Goal: Check status: Check status

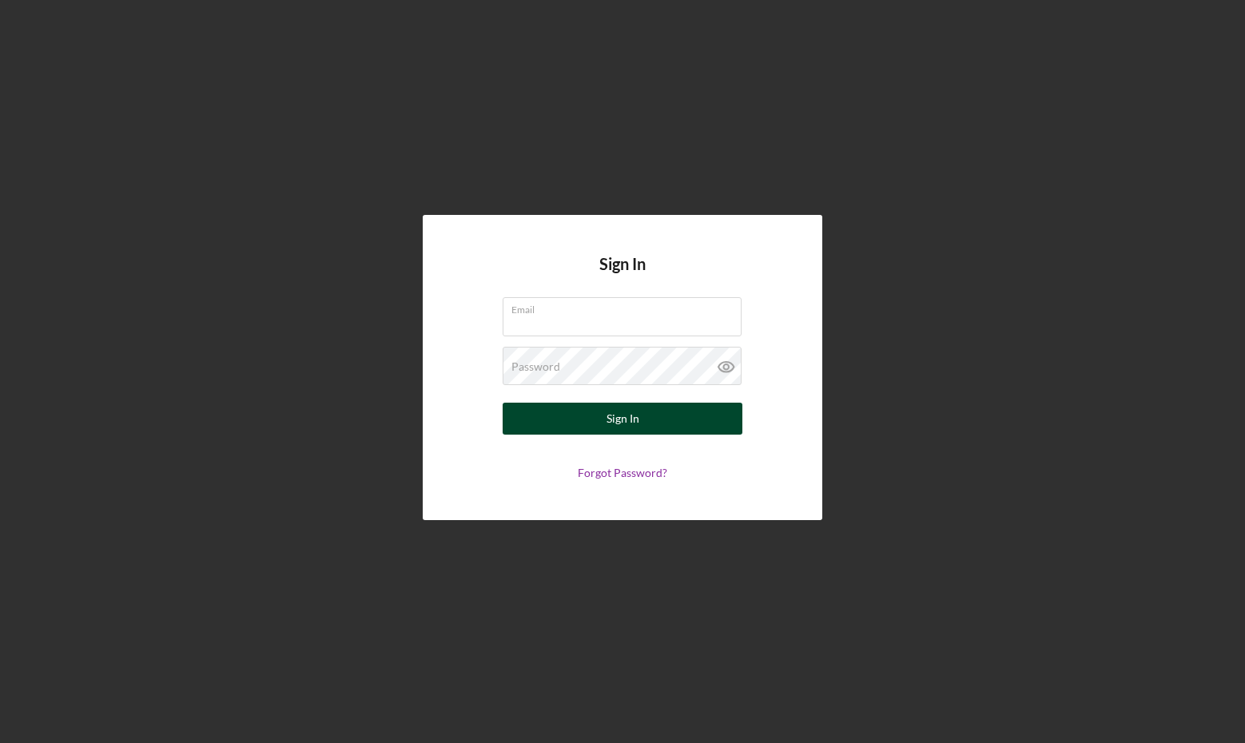
type input "[EMAIL_ADDRESS][DOMAIN_NAME]"
click at [632, 417] on div "Sign In" at bounding box center [622, 419] width 33 height 32
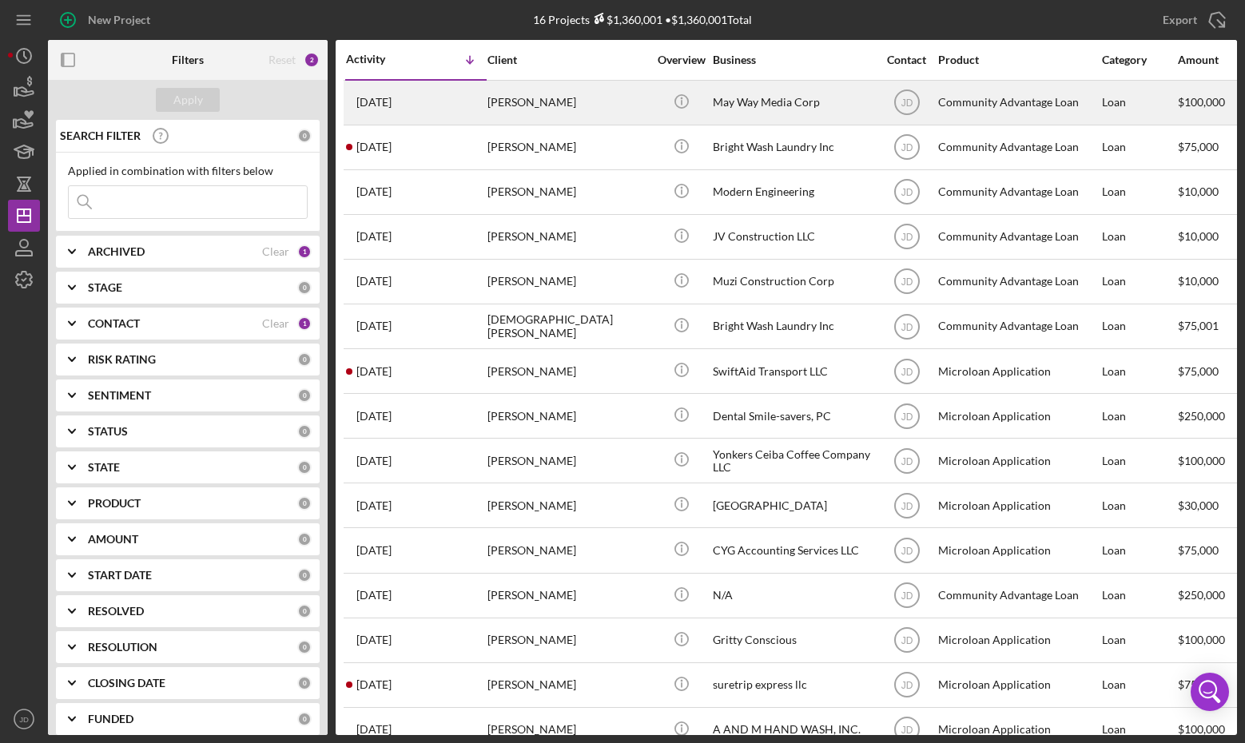
click at [533, 103] on div "Scott Veltri" at bounding box center [567, 102] width 160 height 42
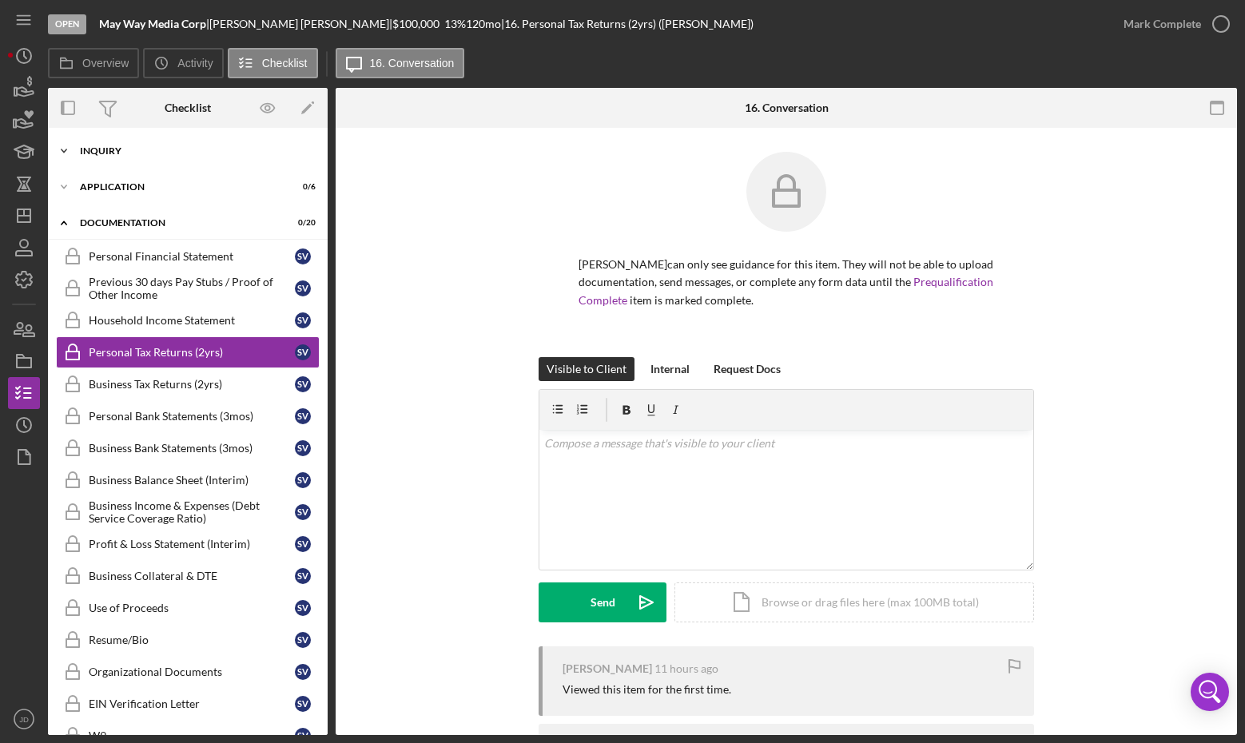
click at [70, 147] on icon "Icon/Expander" at bounding box center [64, 151] width 32 height 32
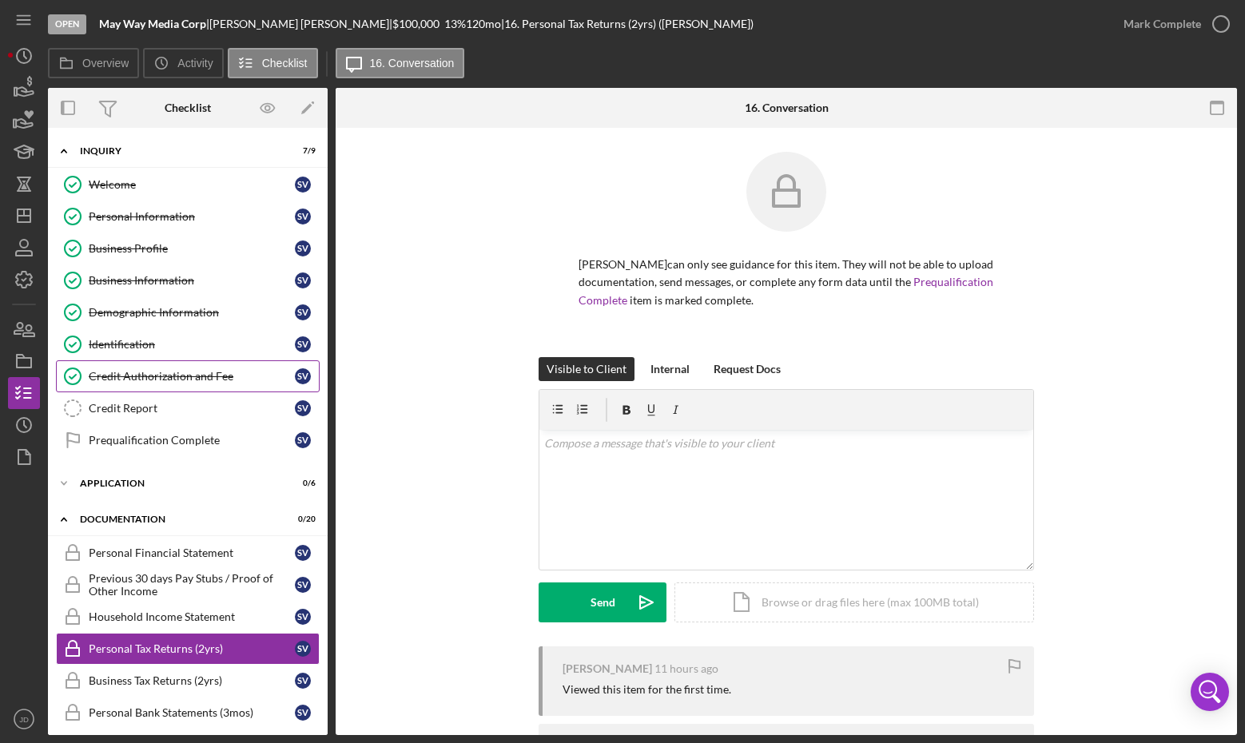
click at [215, 372] on div "Credit Authorization and Fee" at bounding box center [192, 376] width 206 height 13
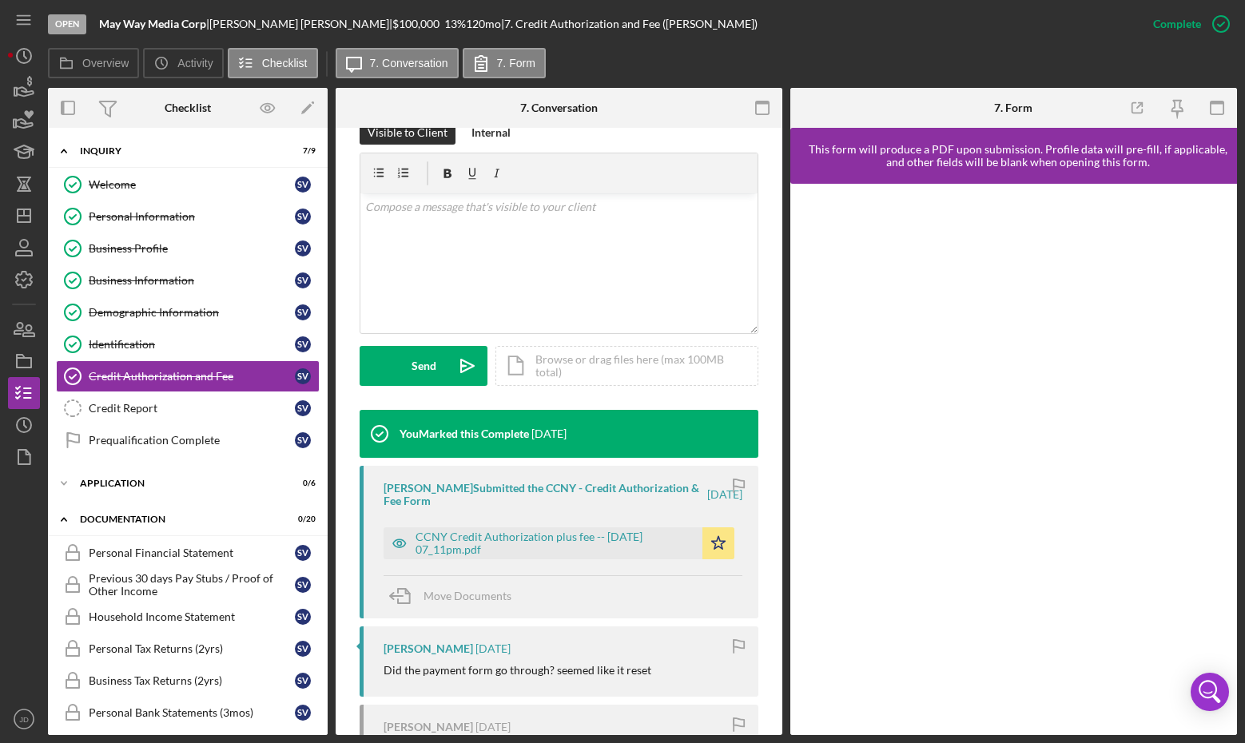
scroll to position [399, 0]
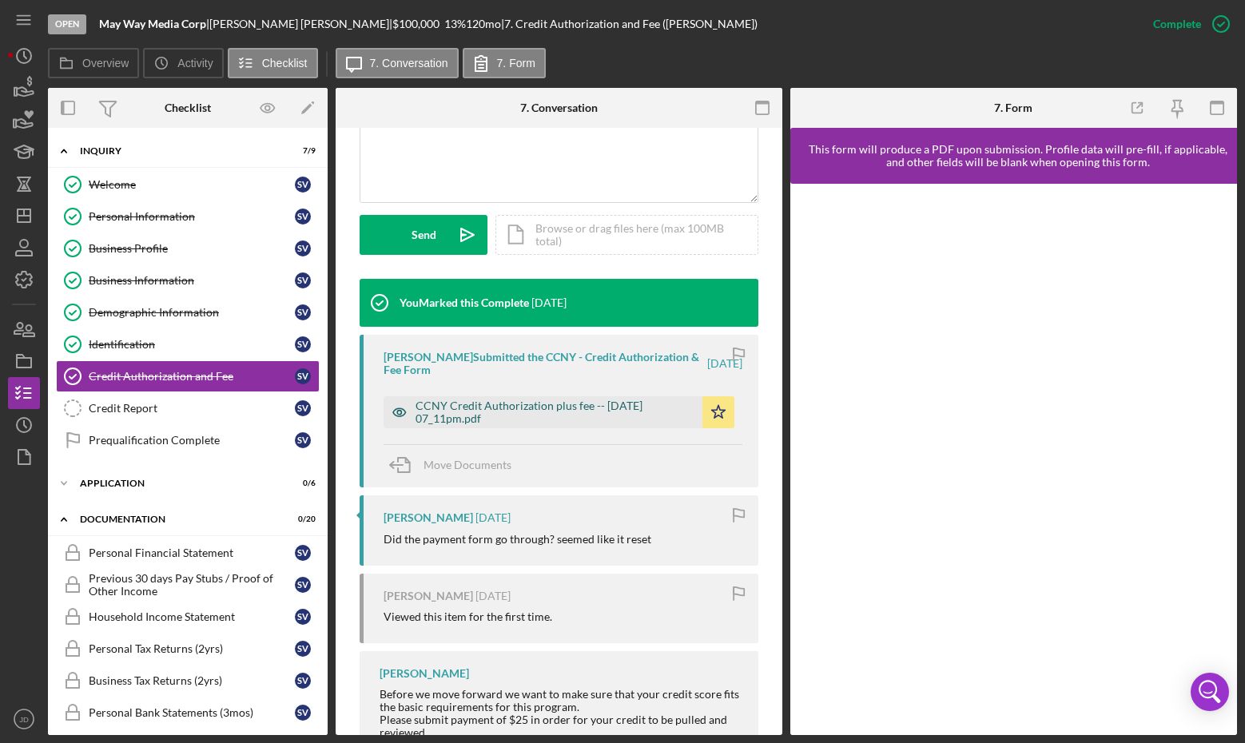
click at [558, 411] on div "CCNY Credit Authorization plus fee -- 2025-09-08 07_11pm.pdf" at bounding box center [554, 412] width 279 height 26
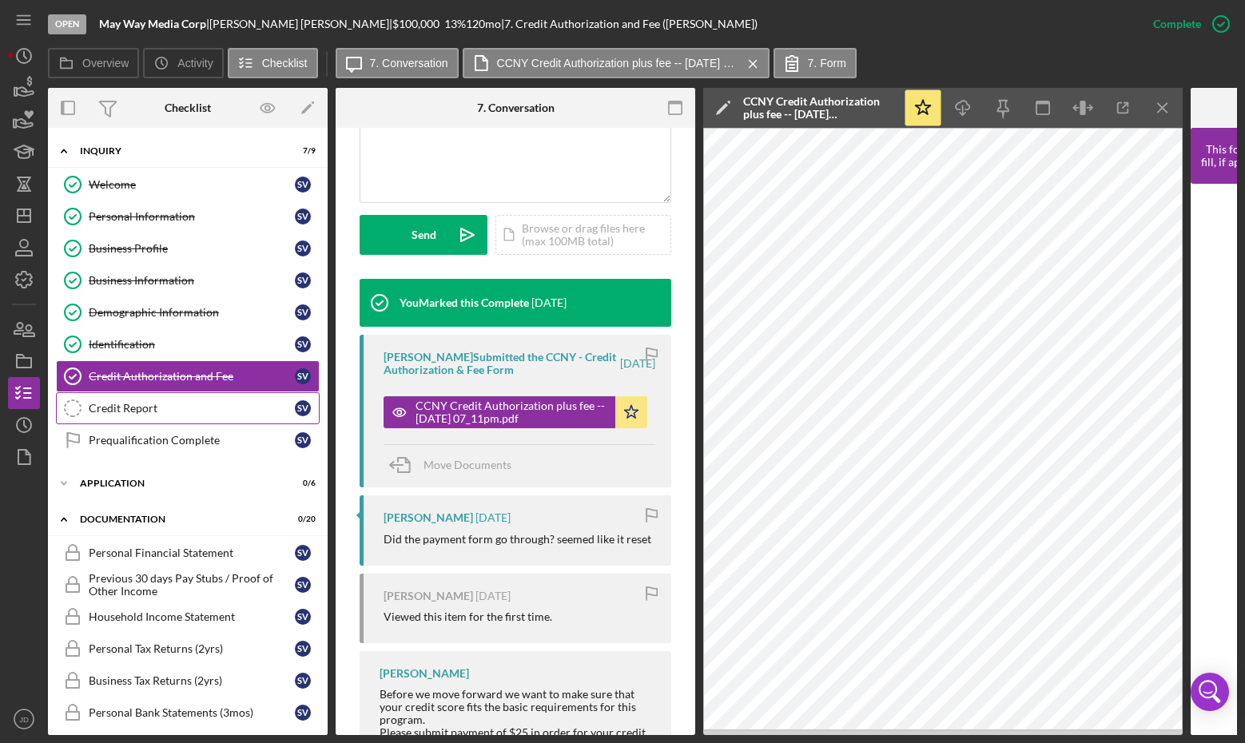
click at [148, 411] on div "Credit Report" at bounding box center [192, 408] width 206 height 13
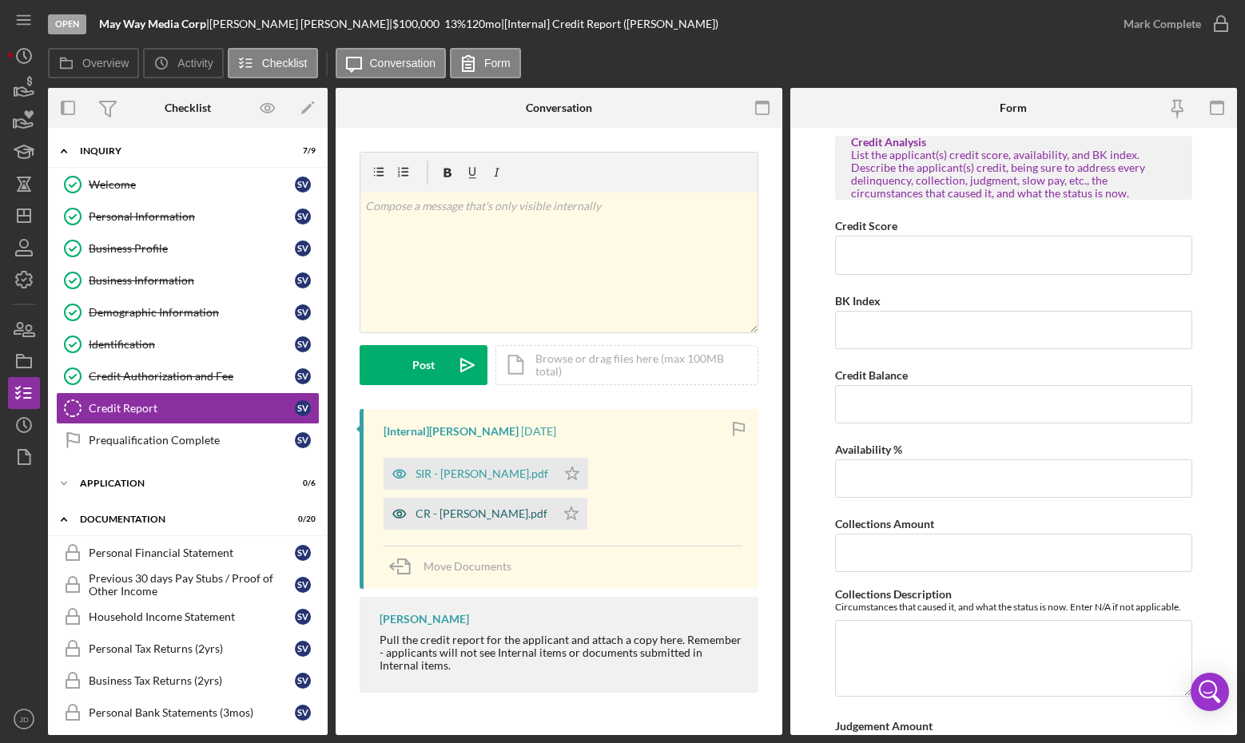
click at [555, 498] on div "CR - [PERSON_NAME].pdf" at bounding box center [470, 514] width 172 height 32
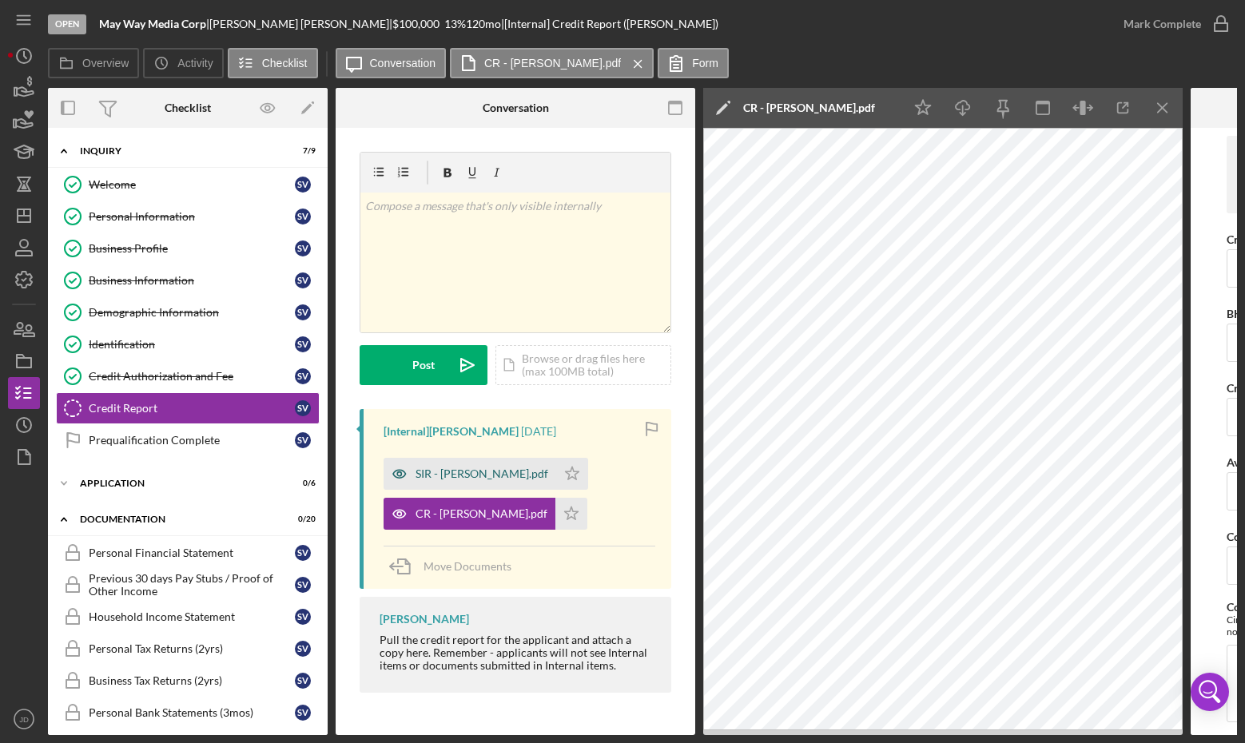
click at [435, 471] on div "SIR - [PERSON_NAME].pdf" at bounding box center [481, 473] width 133 height 13
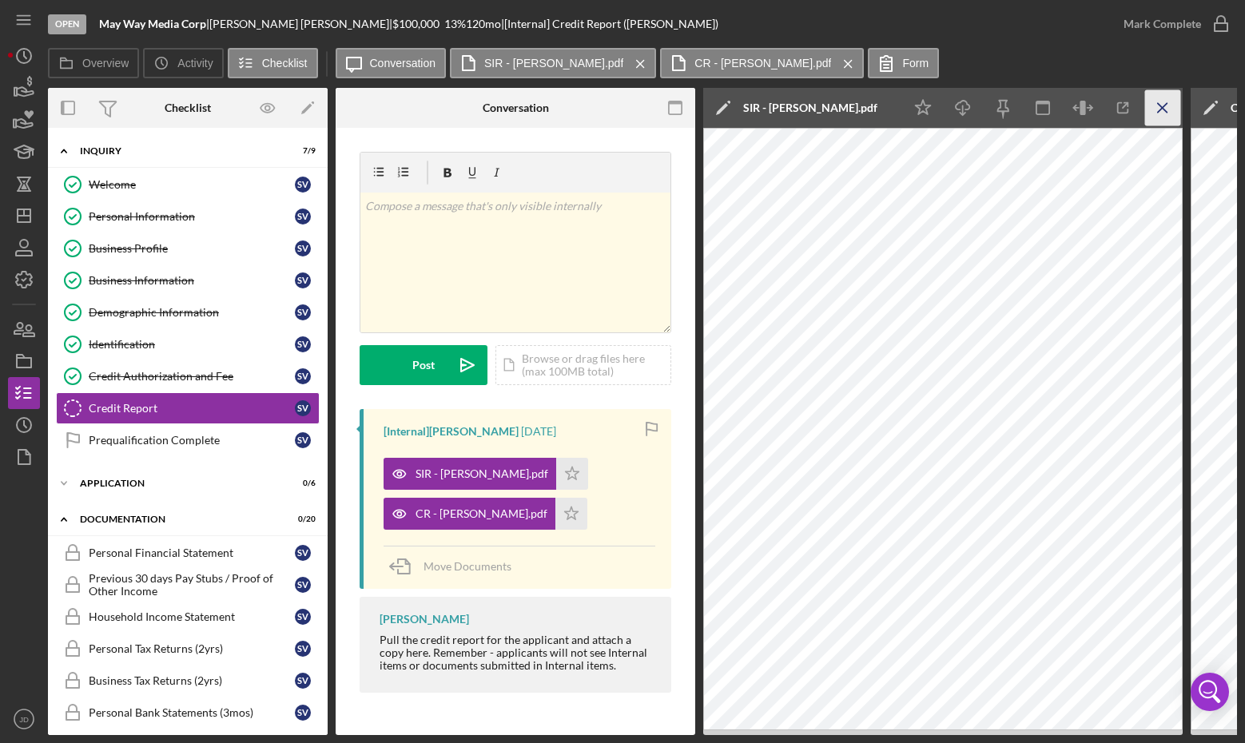
click at [1161, 110] on icon "Icon/Menu Close" at bounding box center [1163, 108] width 36 height 36
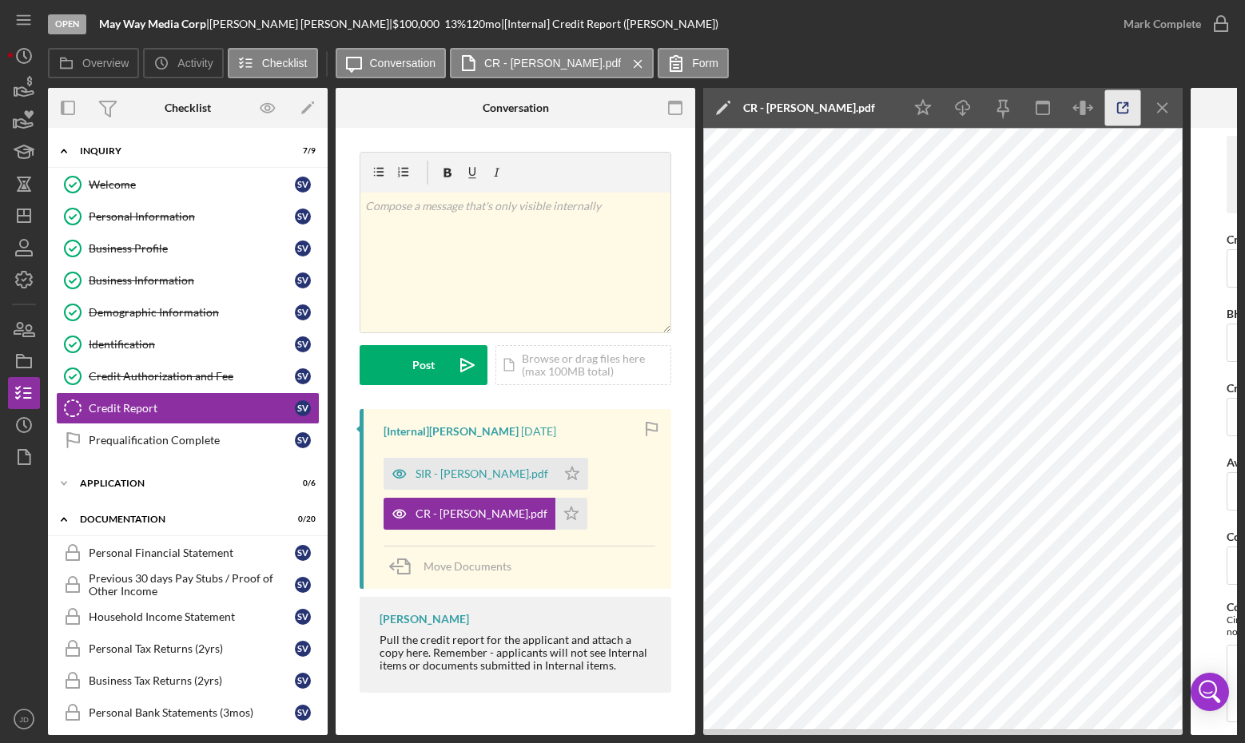
click at [1118, 107] on icon "button" at bounding box center [1123, 108] width 10 height 10
click at [555, 511] on icon "Icon/Star" at bounding box center [571, 514] width 32 height 32
click at [556, 472] on icon "Icon/Star" at bounding box center [572, 474] width 32 height 32
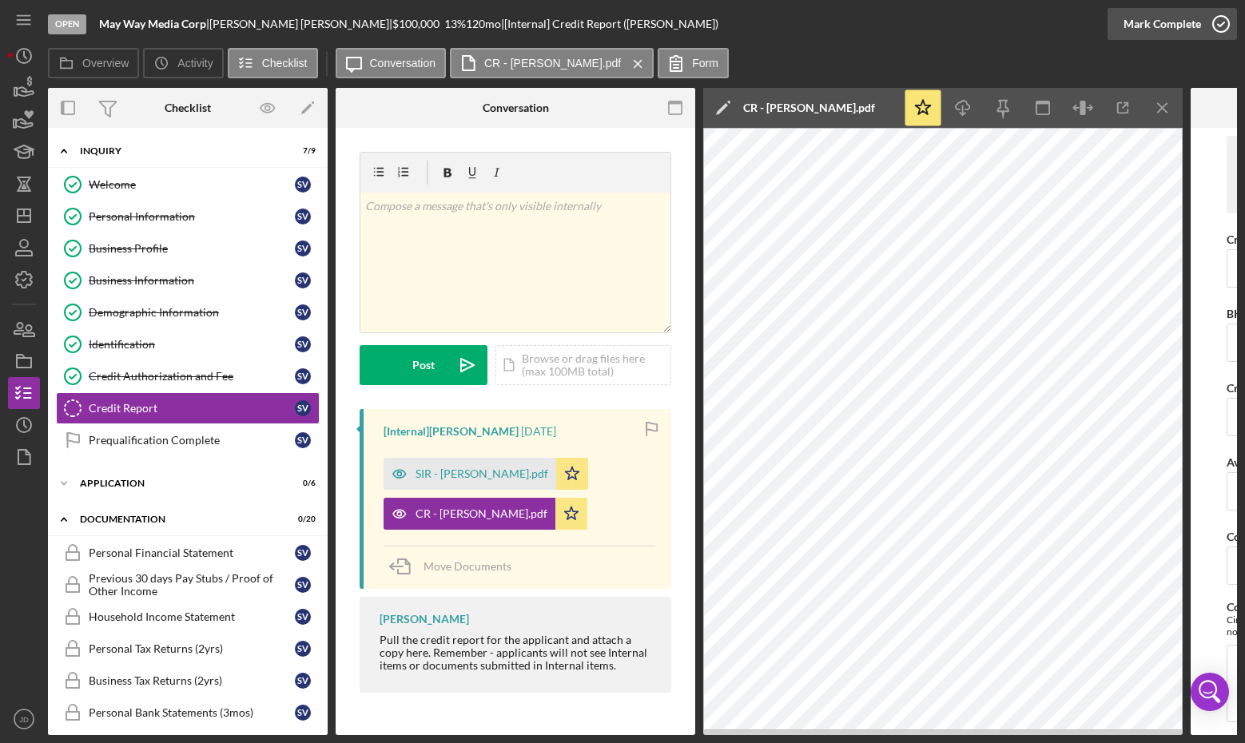
click at [1227, 18] on icon "button" at bounding box center [1221, 24] width 40 height 40
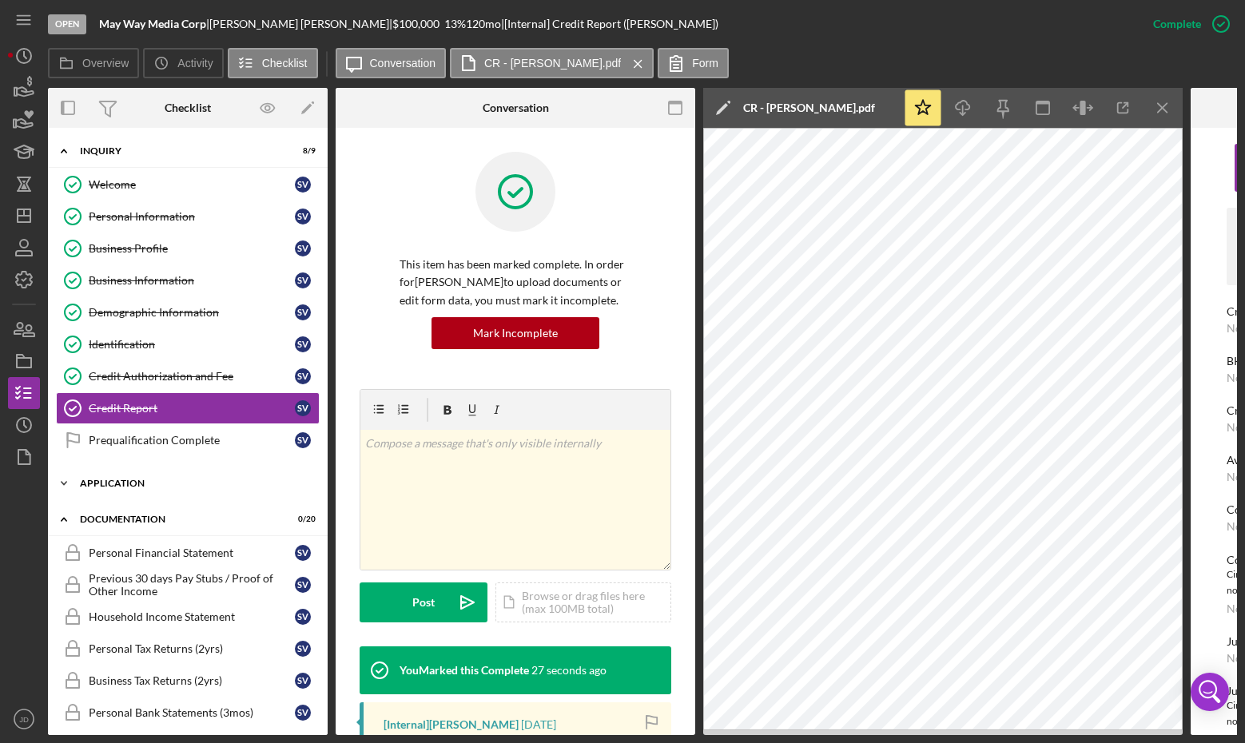
click at [63, 478] on icon "Icon/Expander" at bounding box center [64, 483] width 32 height 32
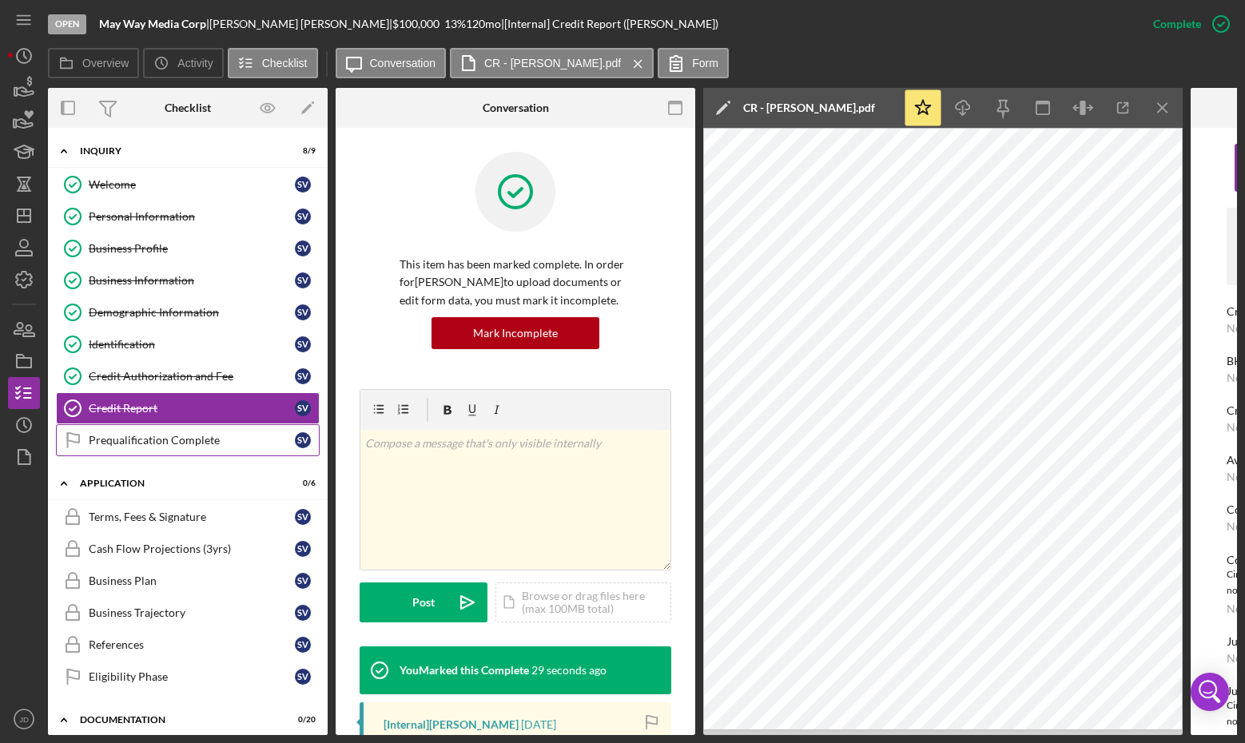
click at [182, 437] on div "Prequalification Complete" at bounding box center [192, 440] width 206 height 13
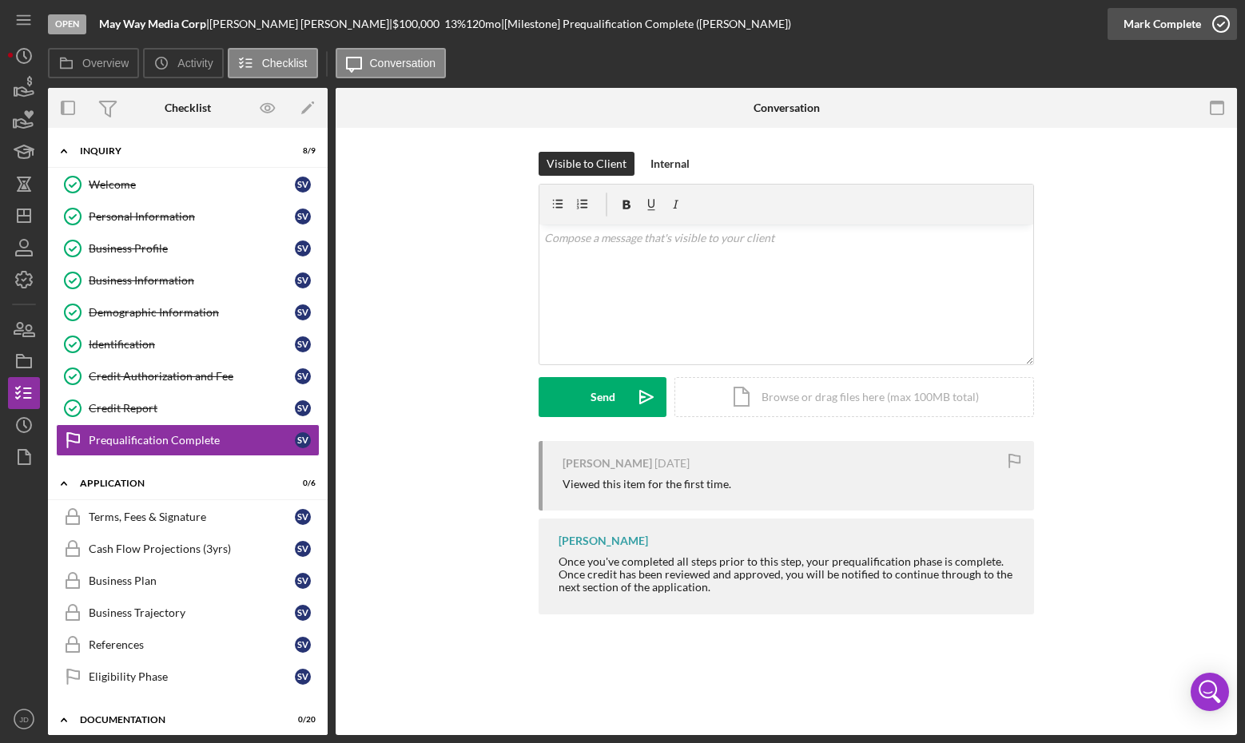
click at [1217, 27] on icon "button" at bounding box center [1221, 24] width 40 height 40
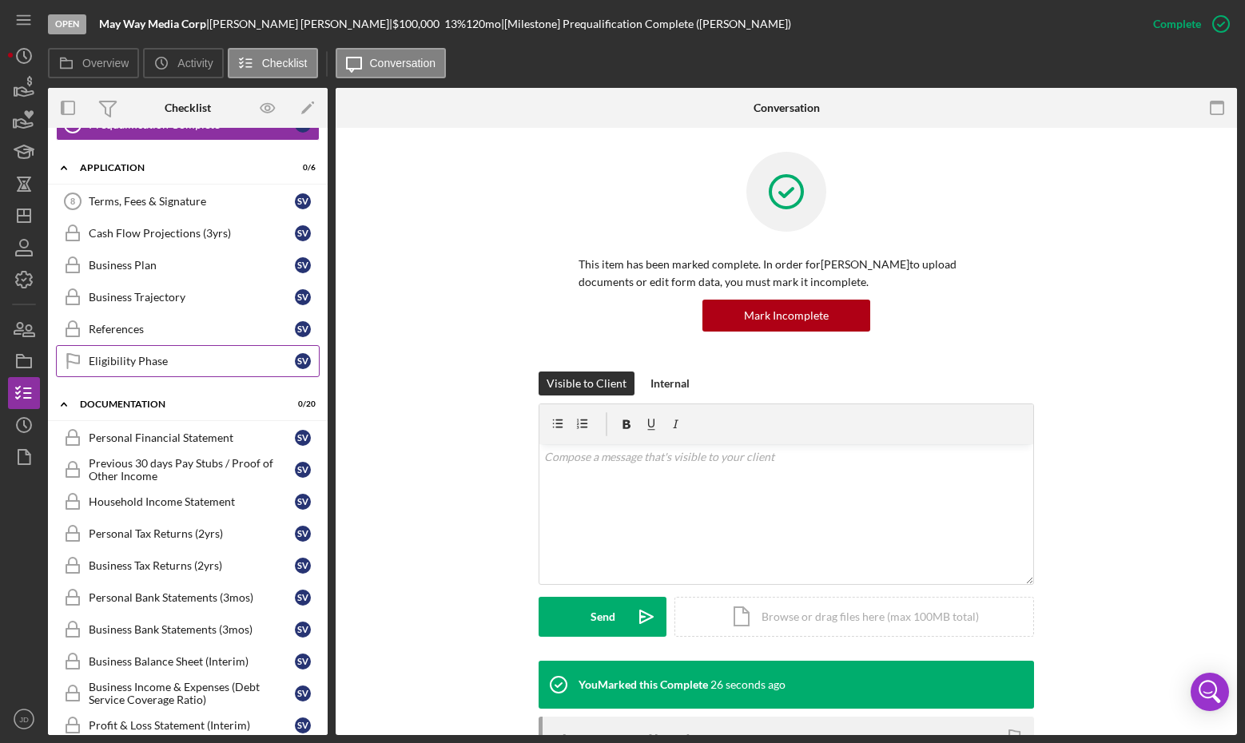
scroll to position [240, 0]
